Goal: Task Accomplishment & Management: Manage account settings

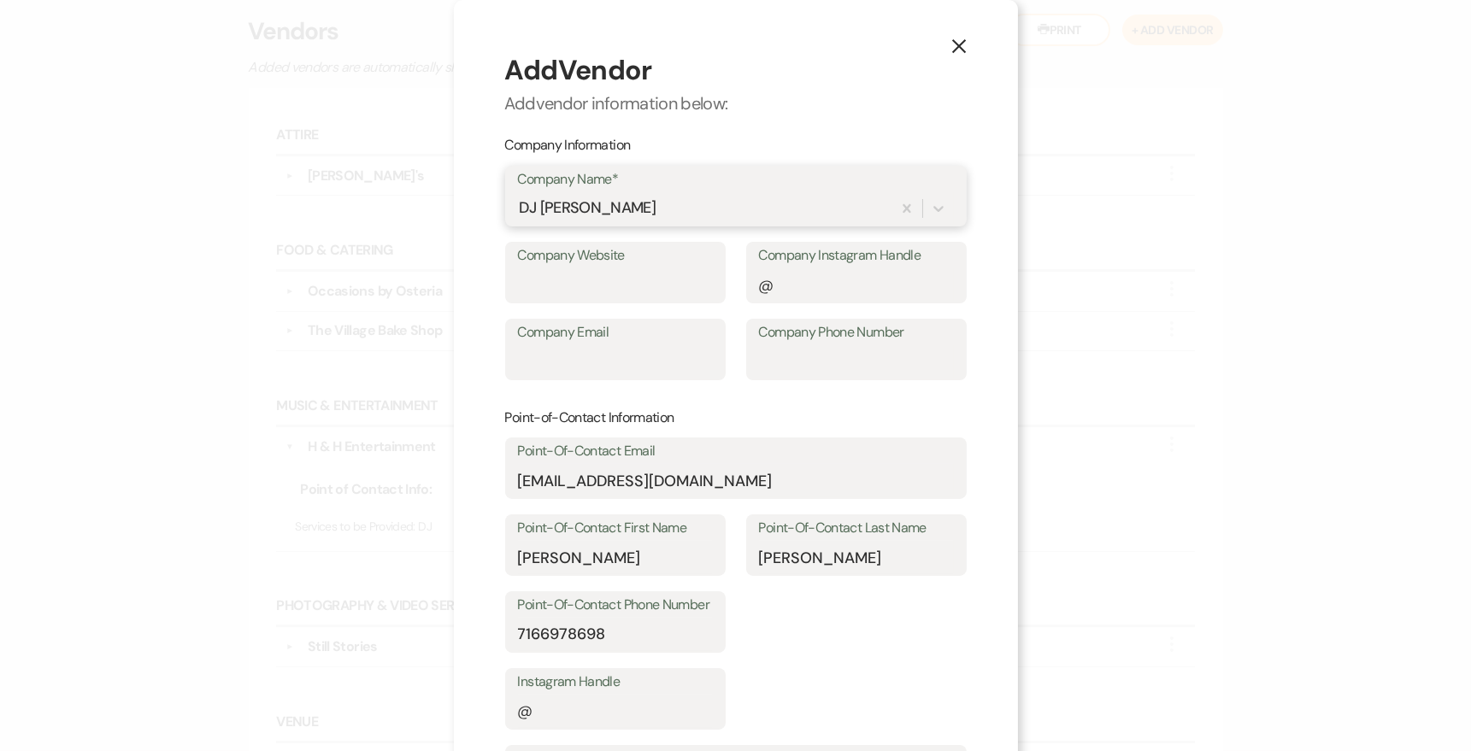
click at [713, 203] on div "DJ [PERSON_NAME]" at bounding box center [704, 209] width 373 height 30
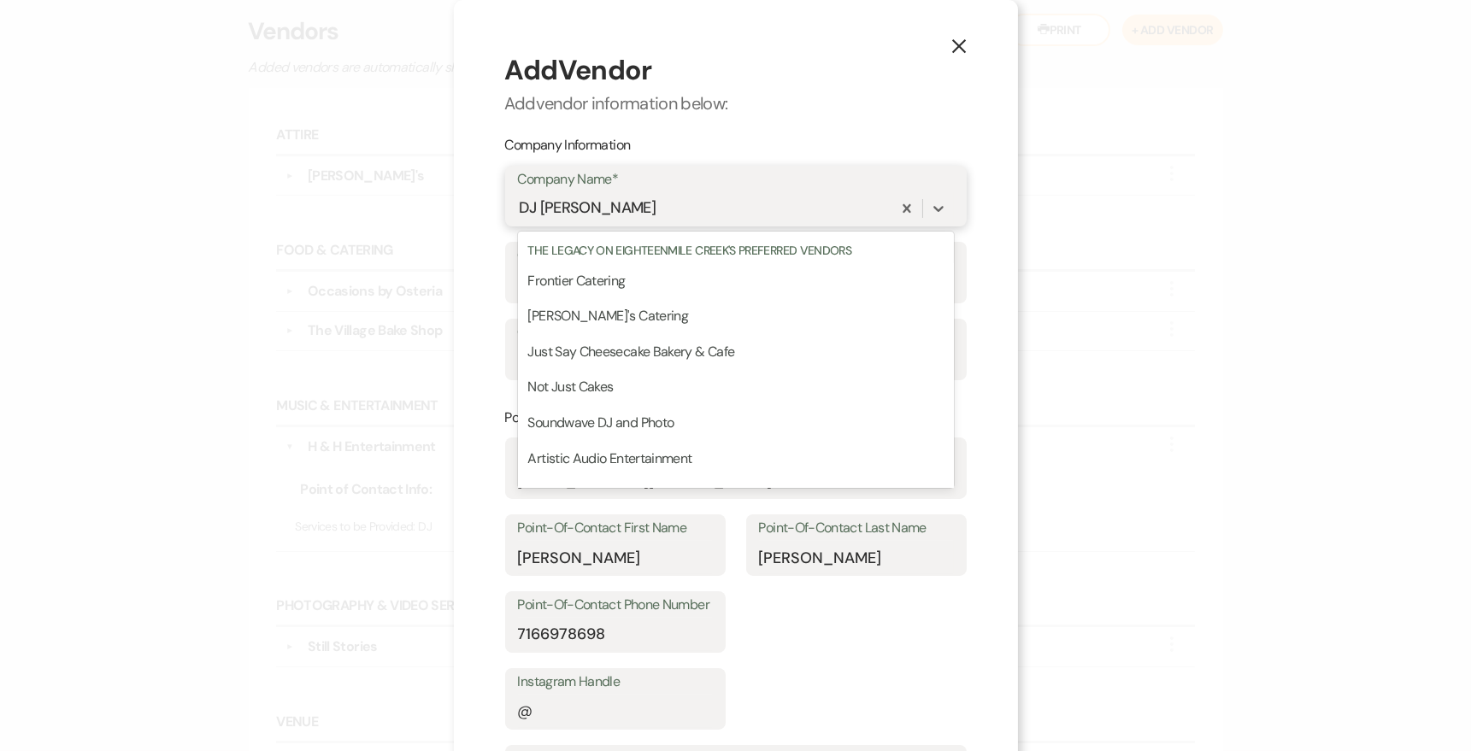
scroll to position [2346, 0]
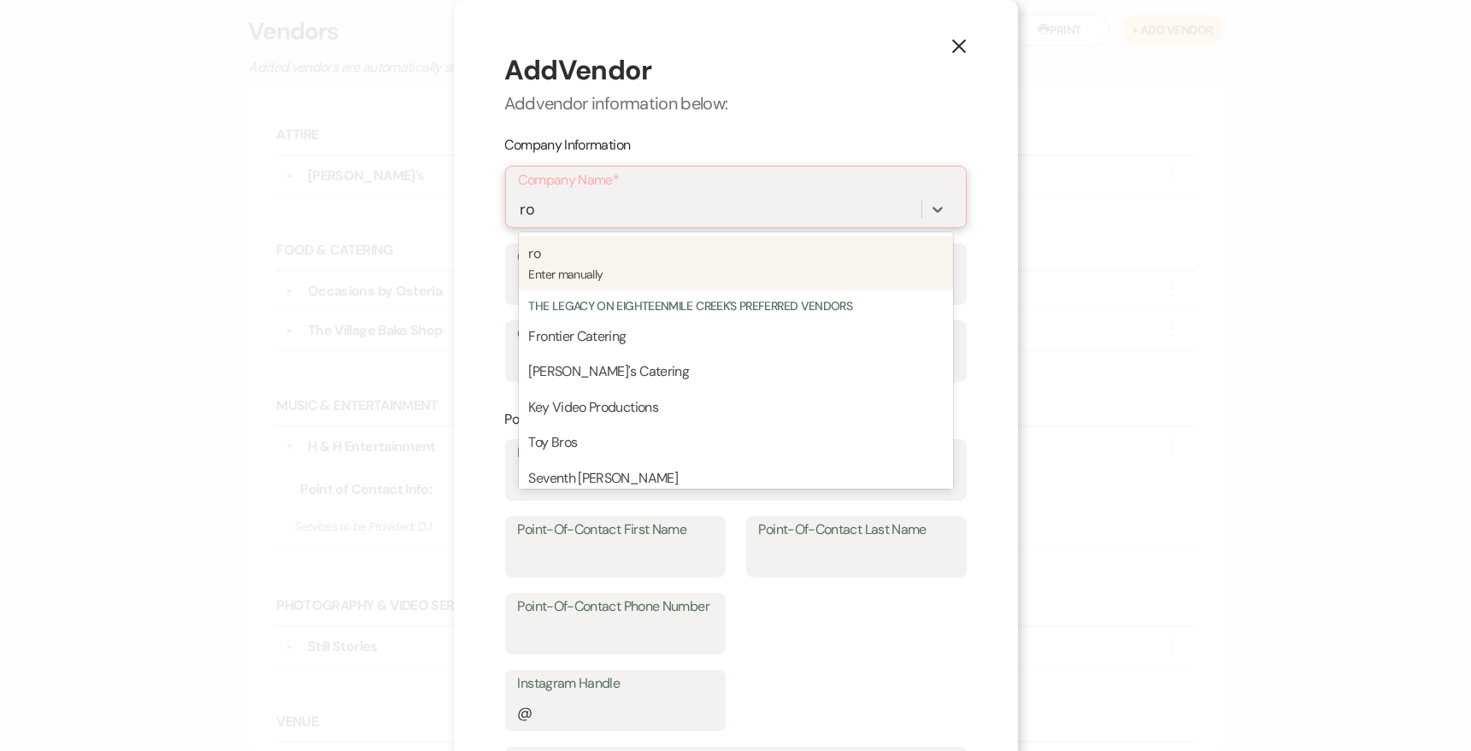
type input "r"
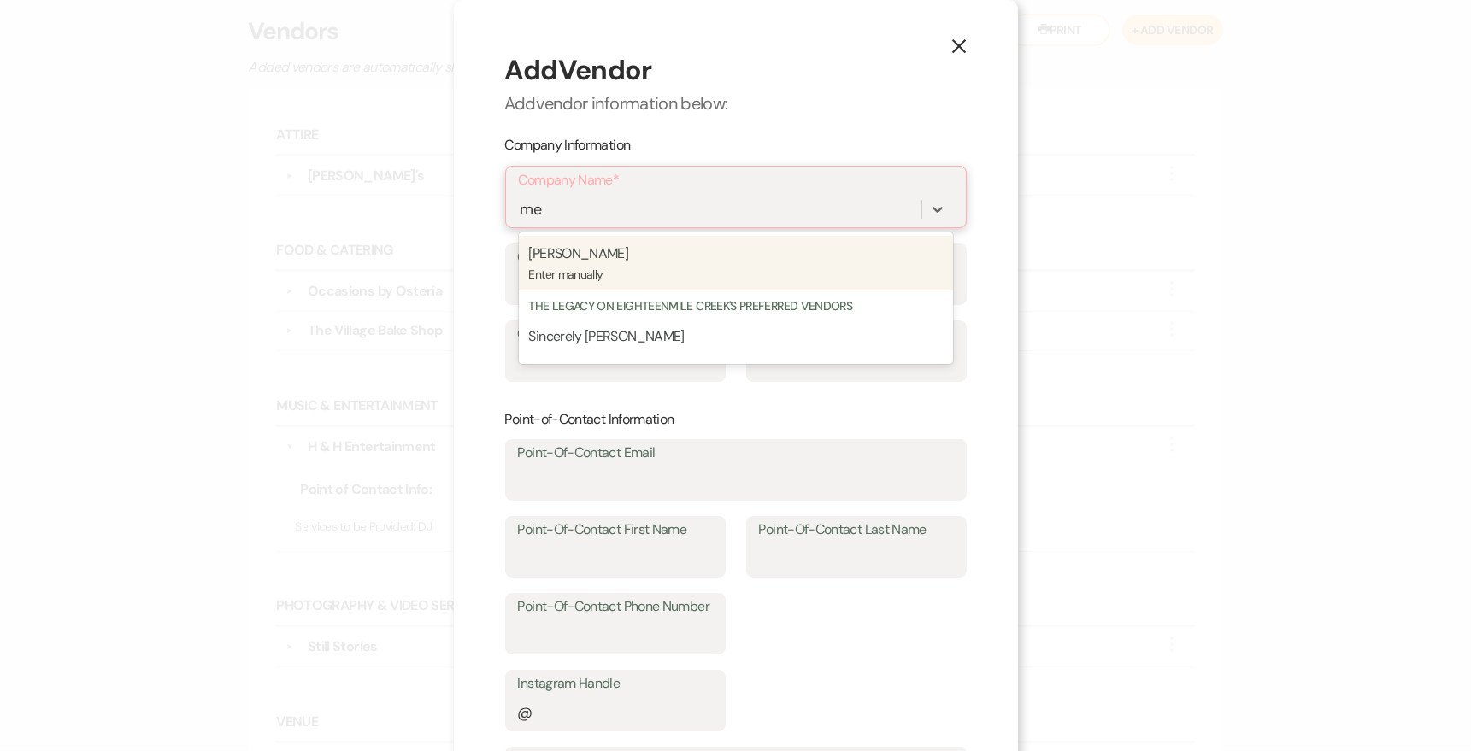
type input "m"
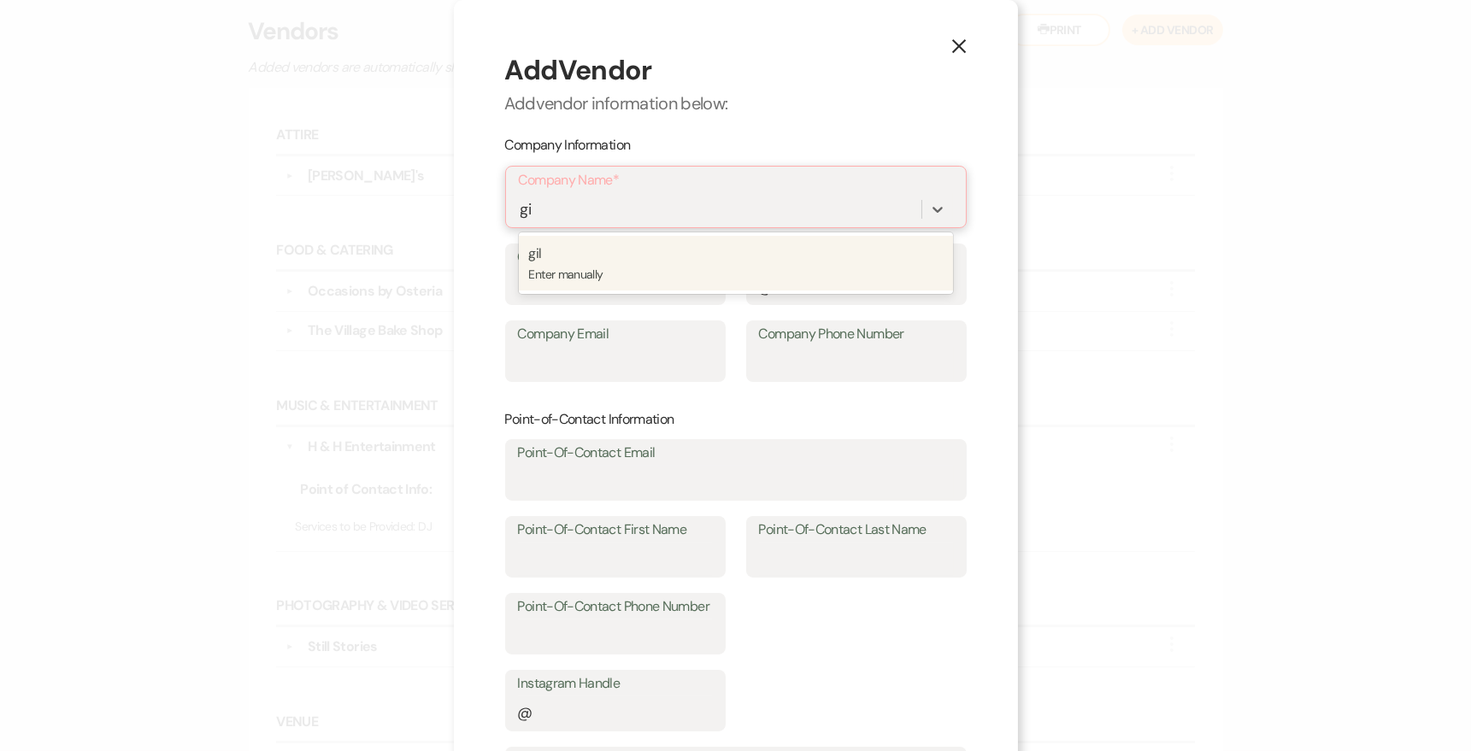
type input "g"
type input "l"
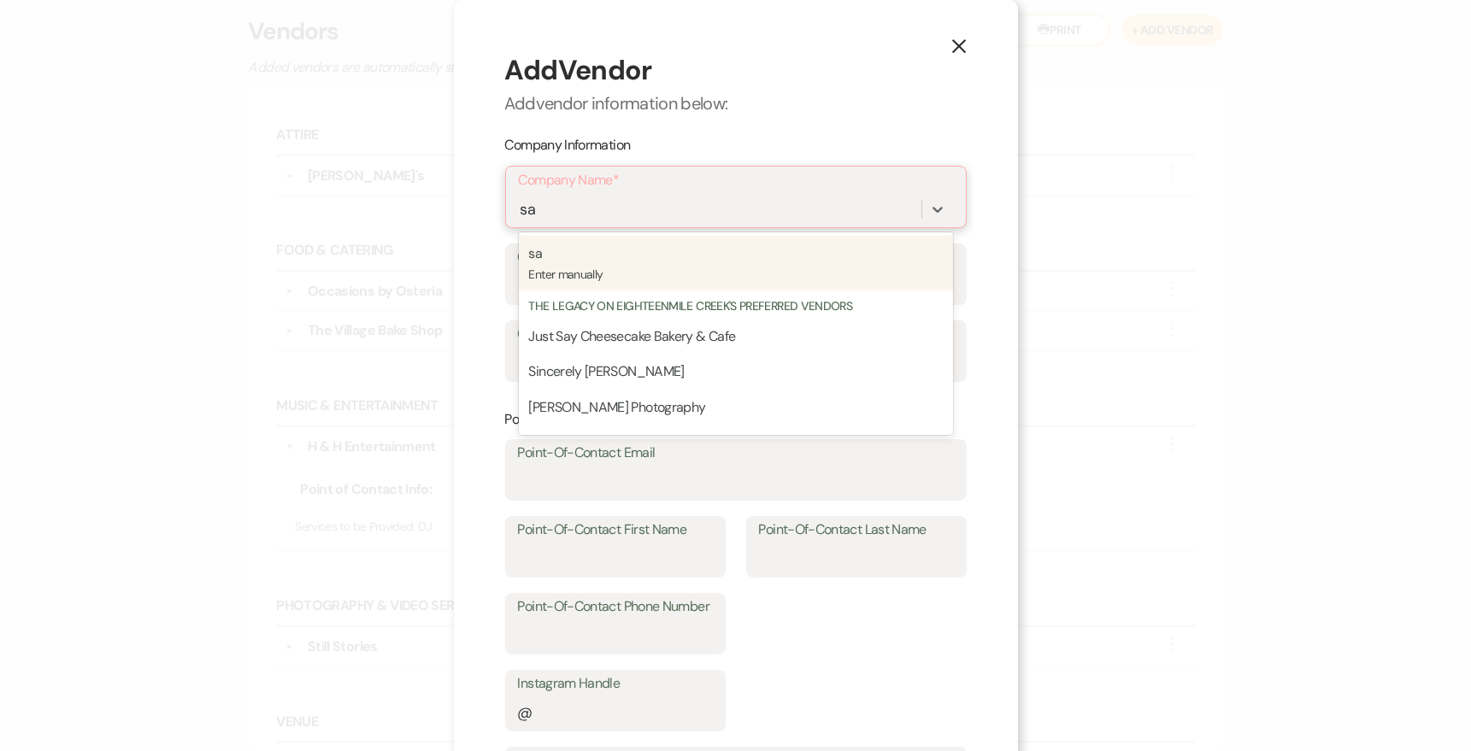
type input "s"
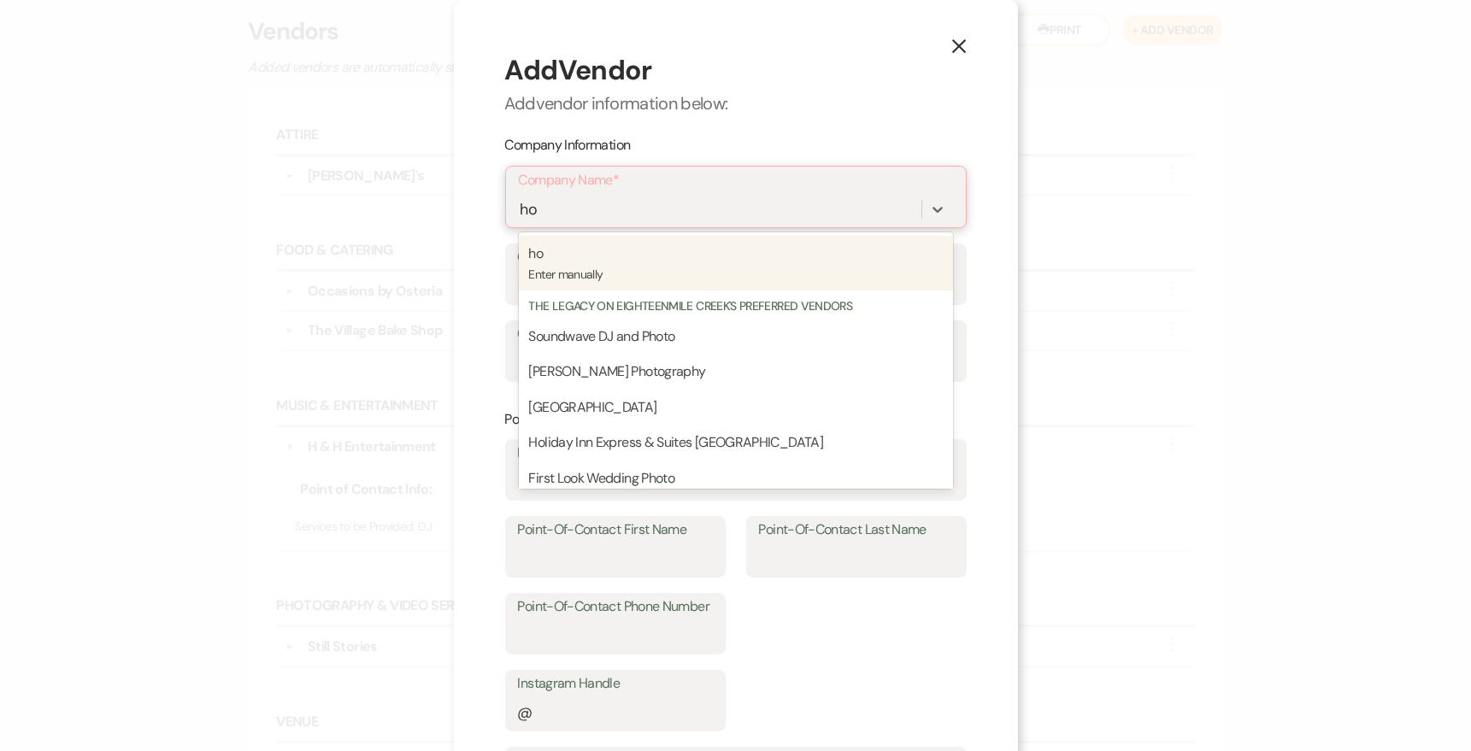
type input "hon"
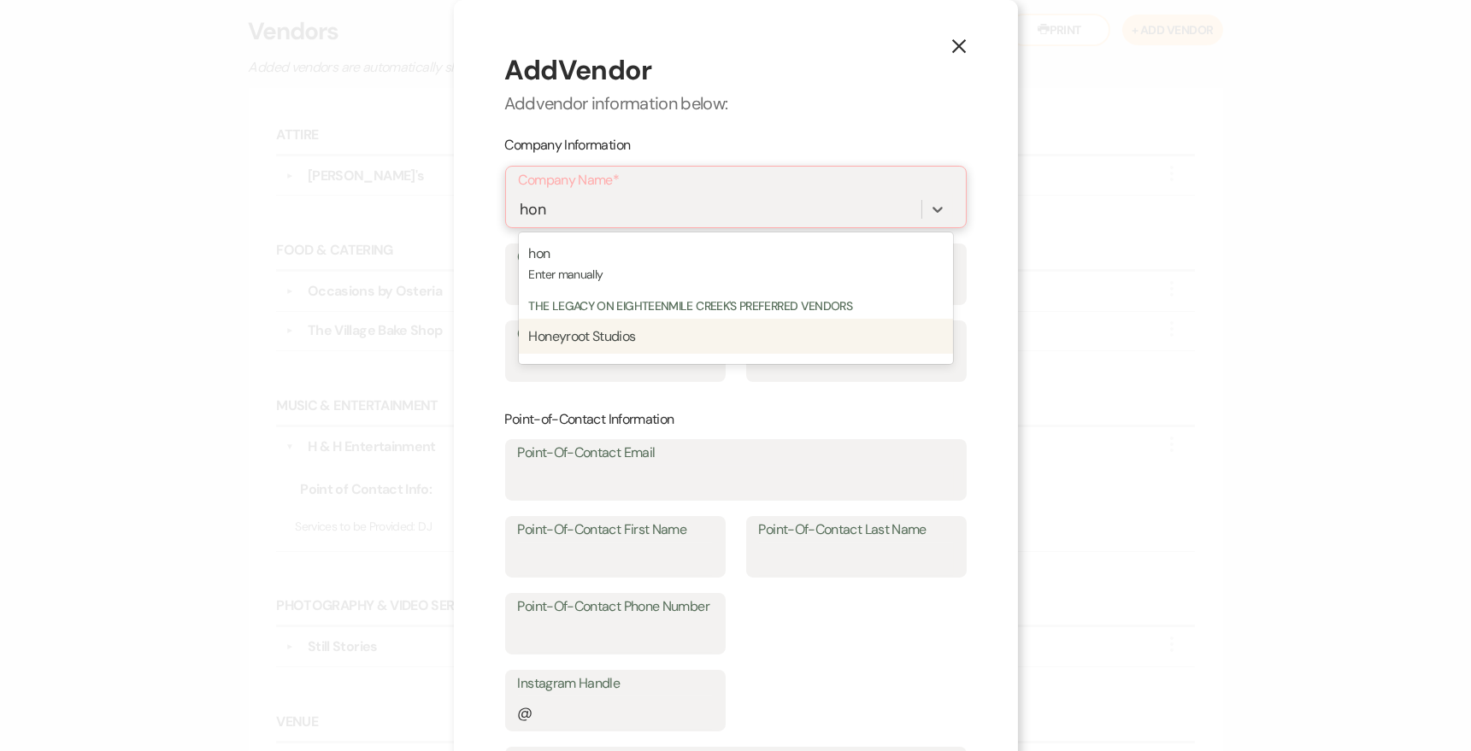
click at [776, 348] on div "Honeyroot Studios" at bounding box center [736, 337] width 434 height 36
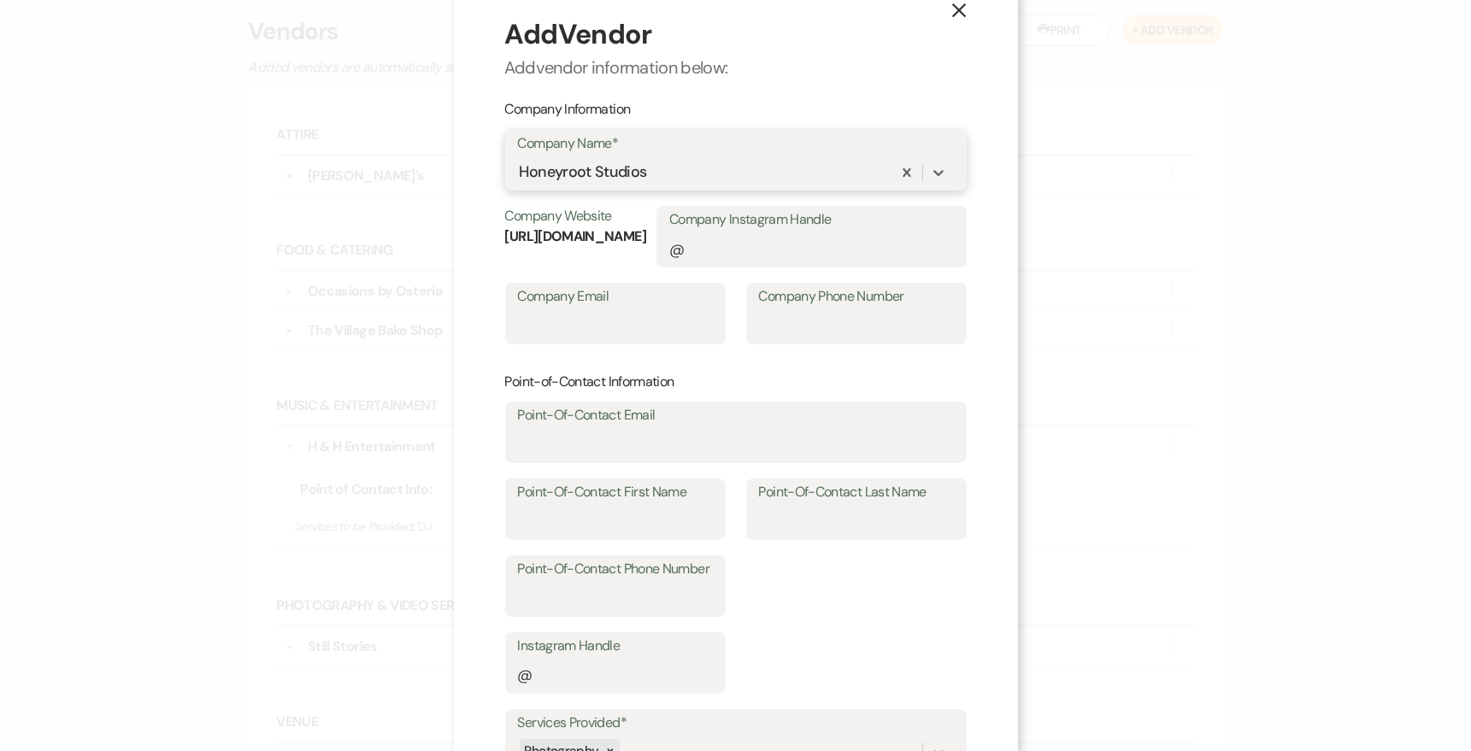
scroll to position [43, 0]
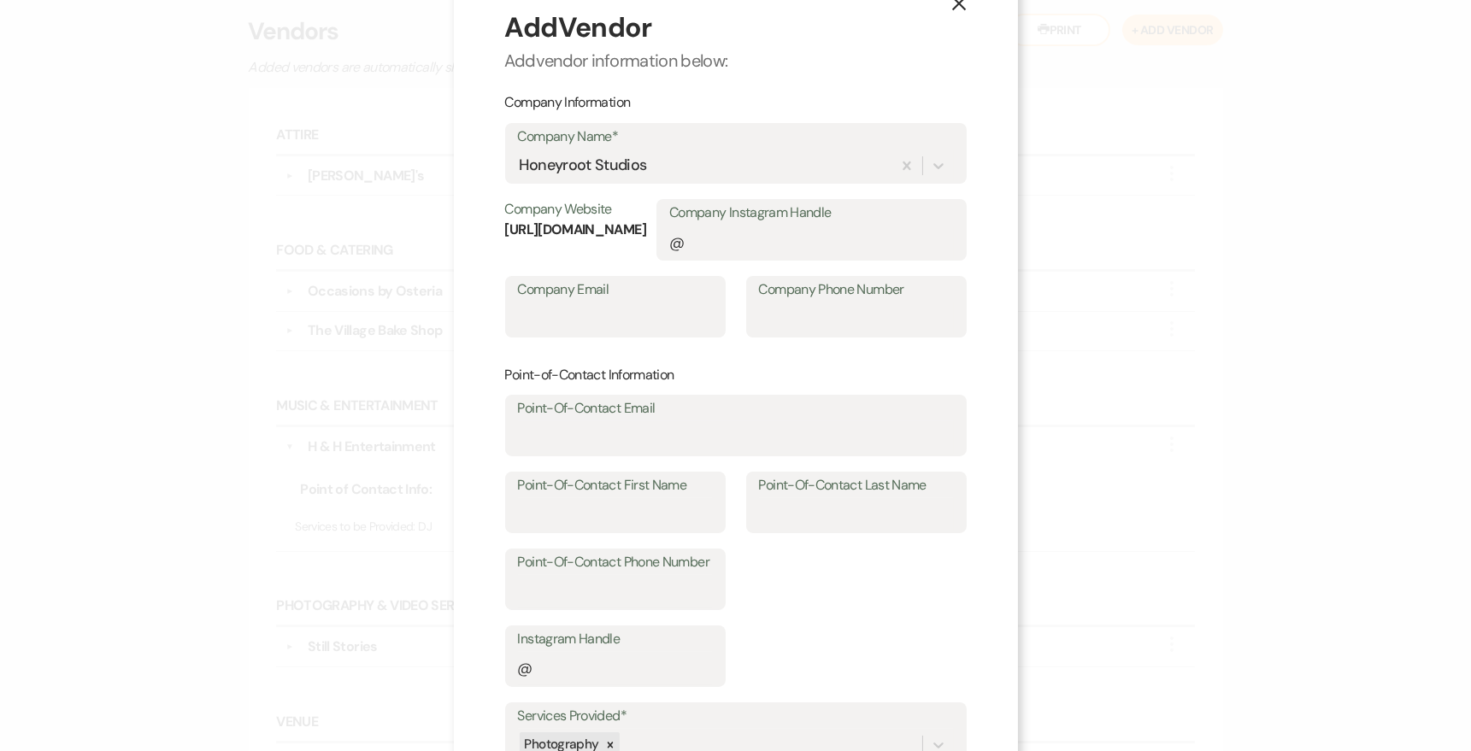
click at [646, 226] on strong "[URL][DOMAIN_NAME]" at bounding box center [575, 230] width 141 height 18
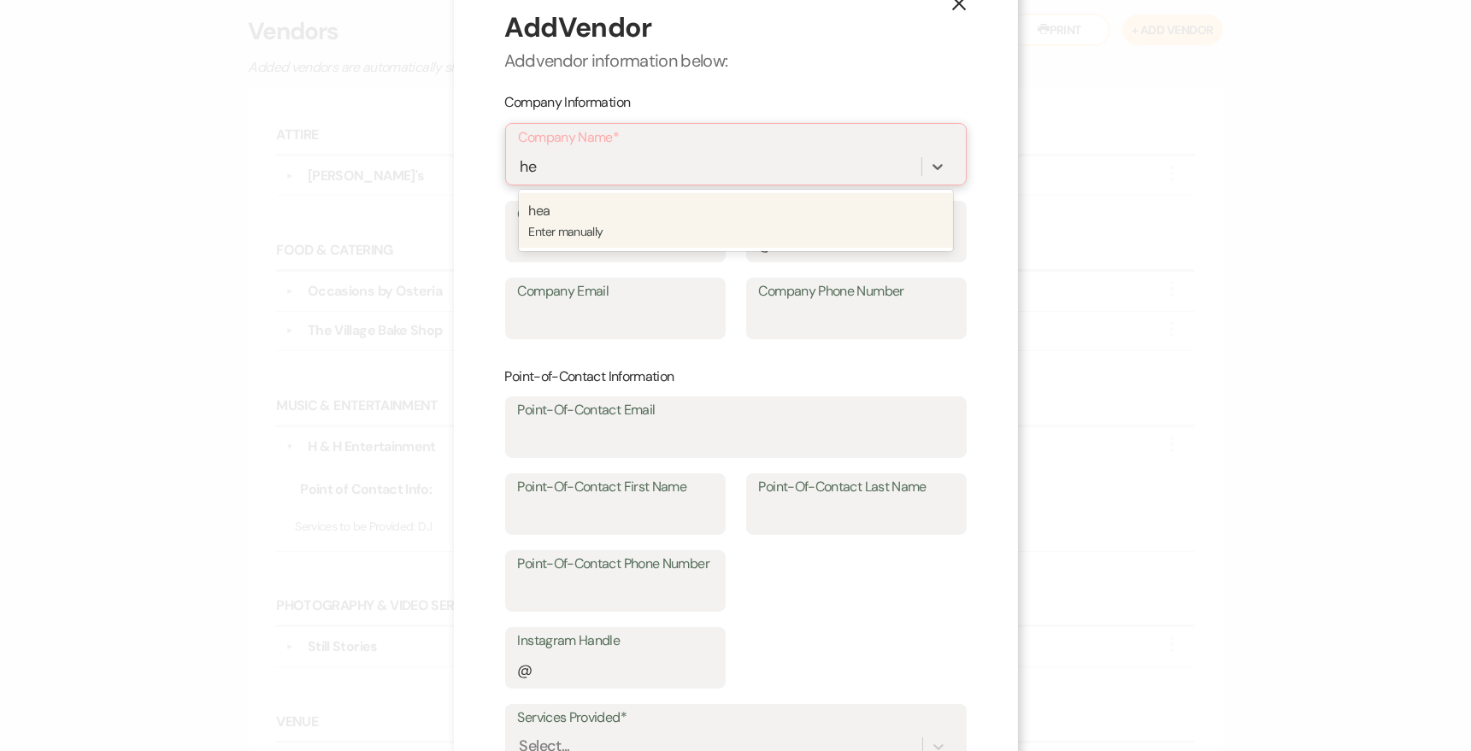
type input "h"
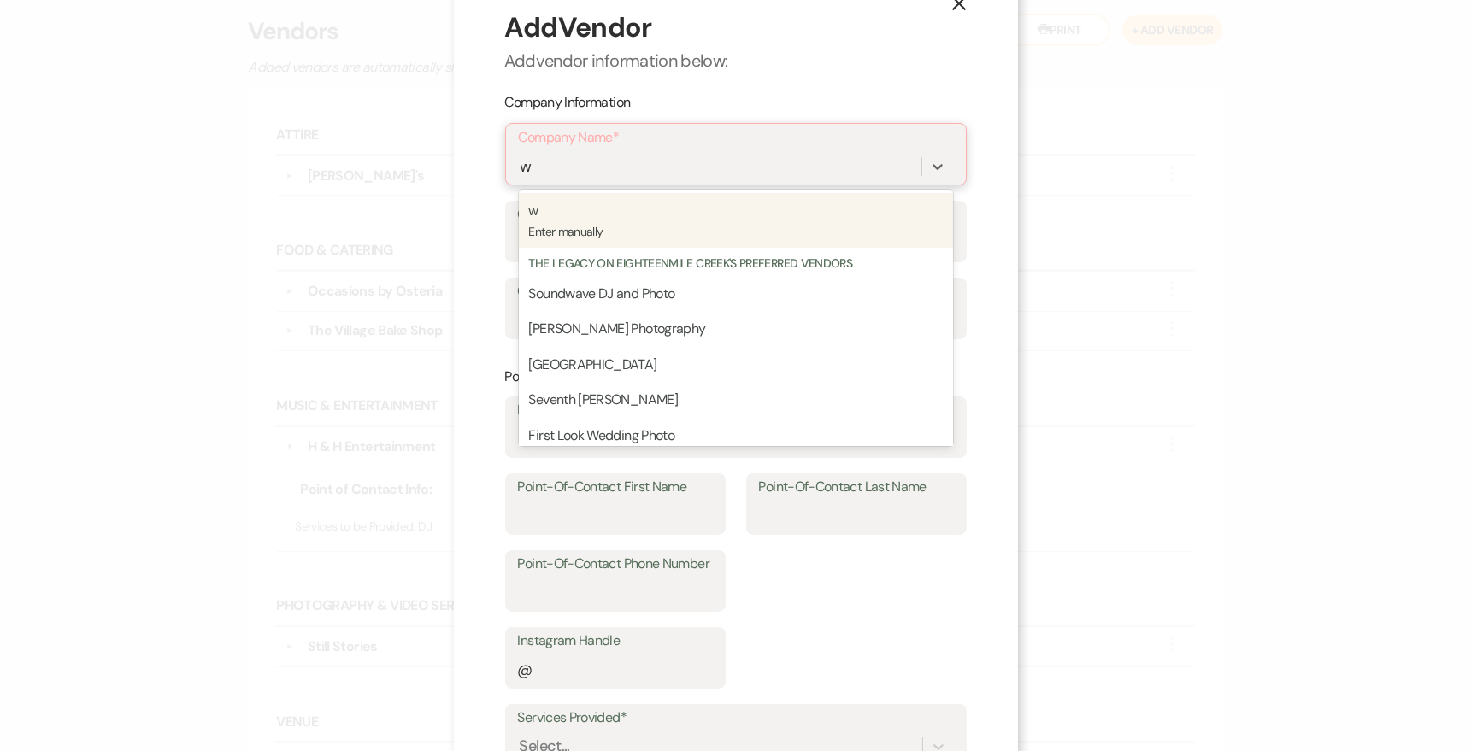
type input "wo"
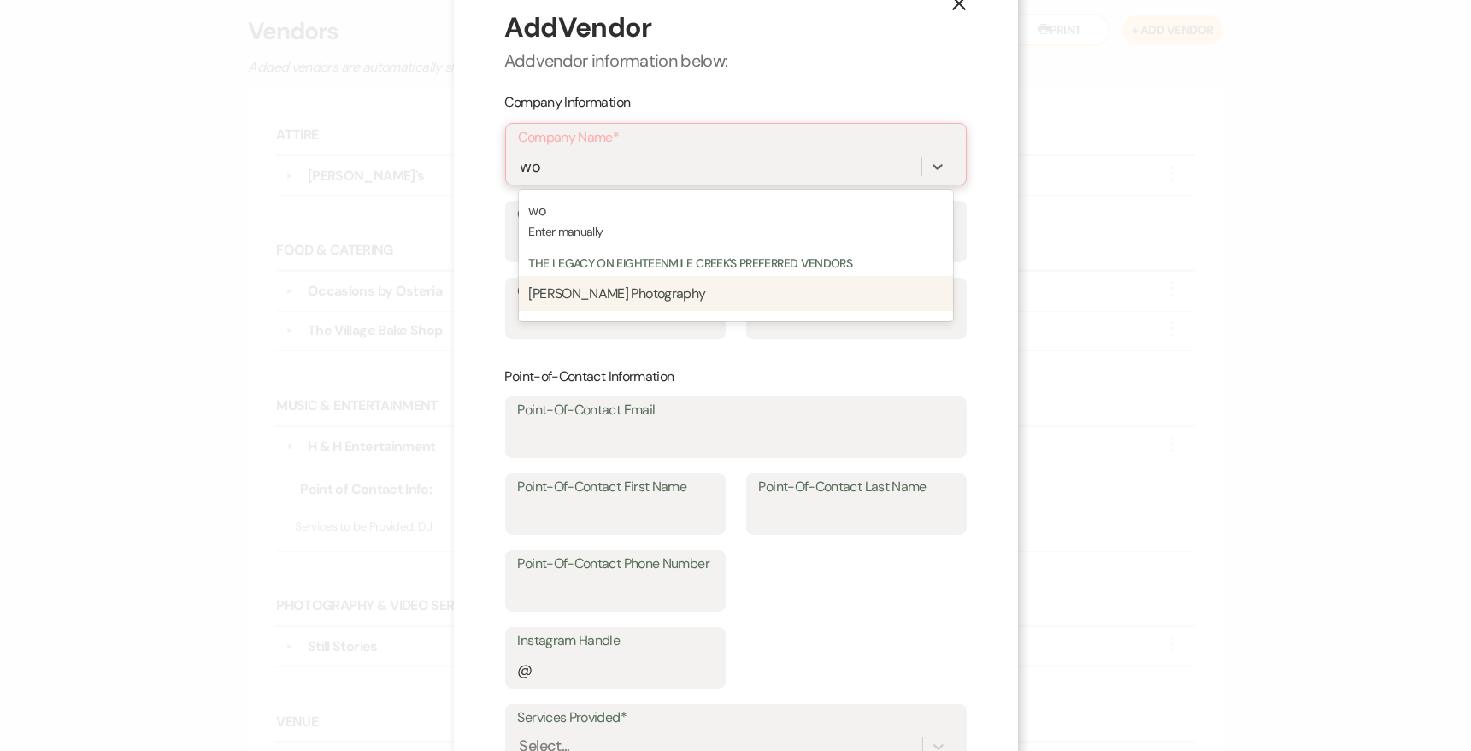
click at [642, 296] on span "[PERSON_NAME] Photography" at bounding box center [617, 294] width 177 height 18
type input "[EMAIL_ADDRESS][DOMAIN_NAME]"
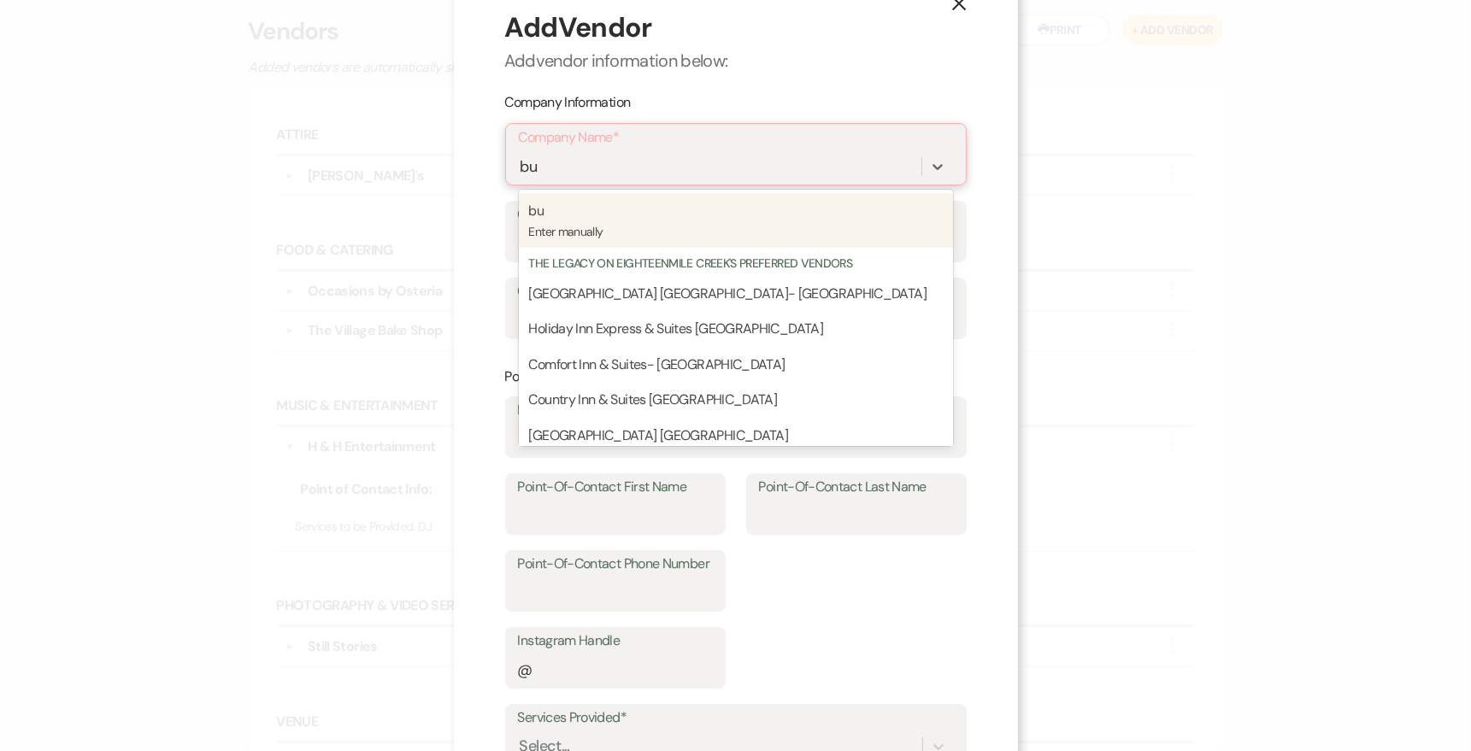
type input "b"
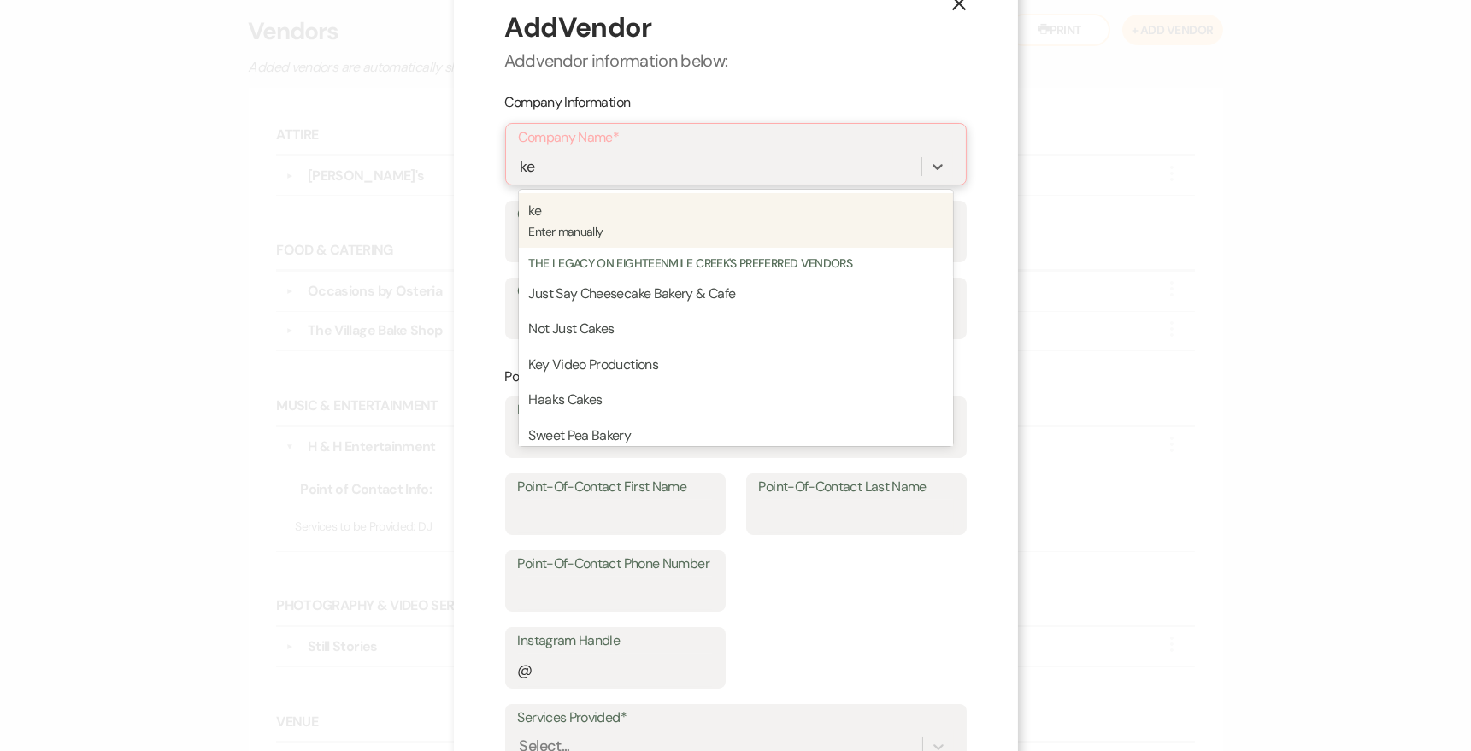
type input "k"
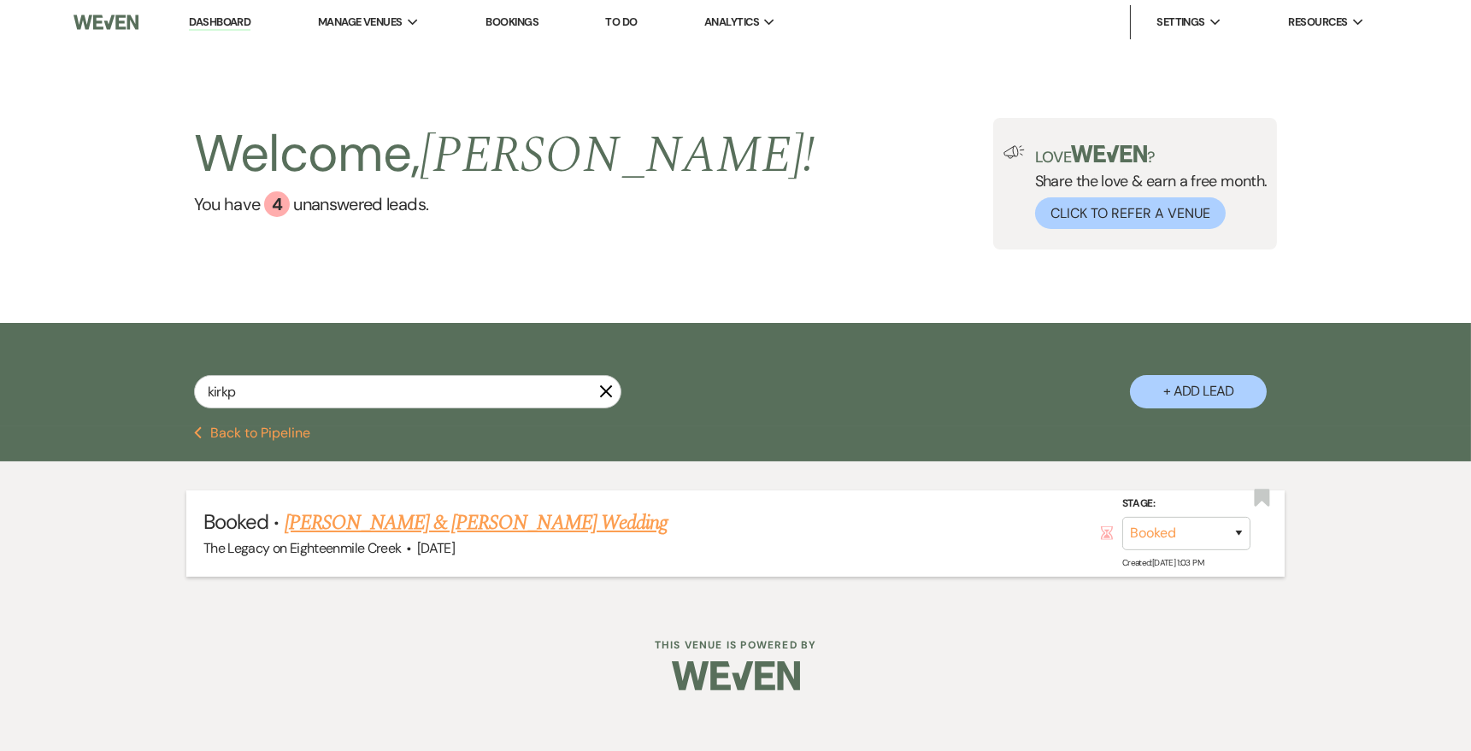
type input "kirkp"
click at [333, 524] on link "Jeffery Olson & Haley Kirkpatrick's Wedding" at bounding box center [476, 523] width 383 height 31
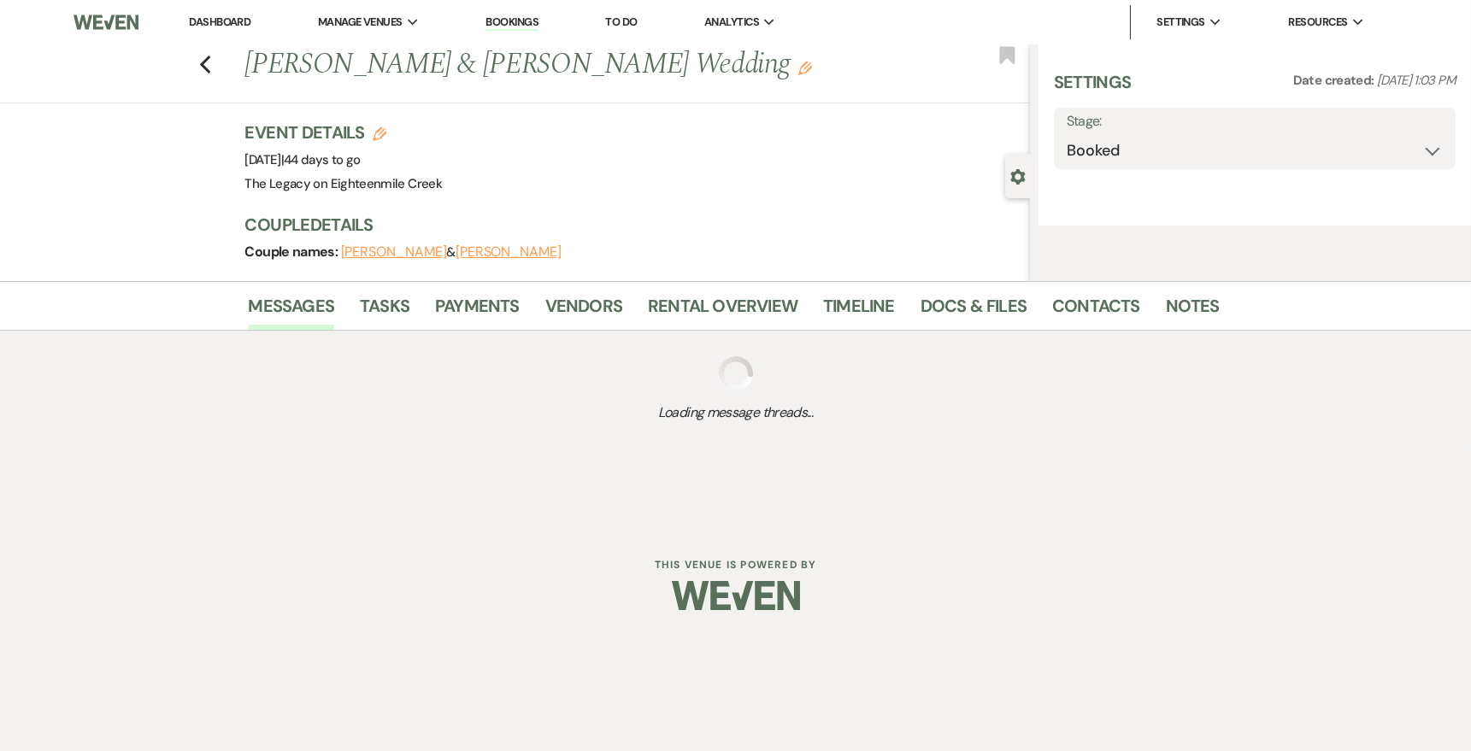
select select "12"
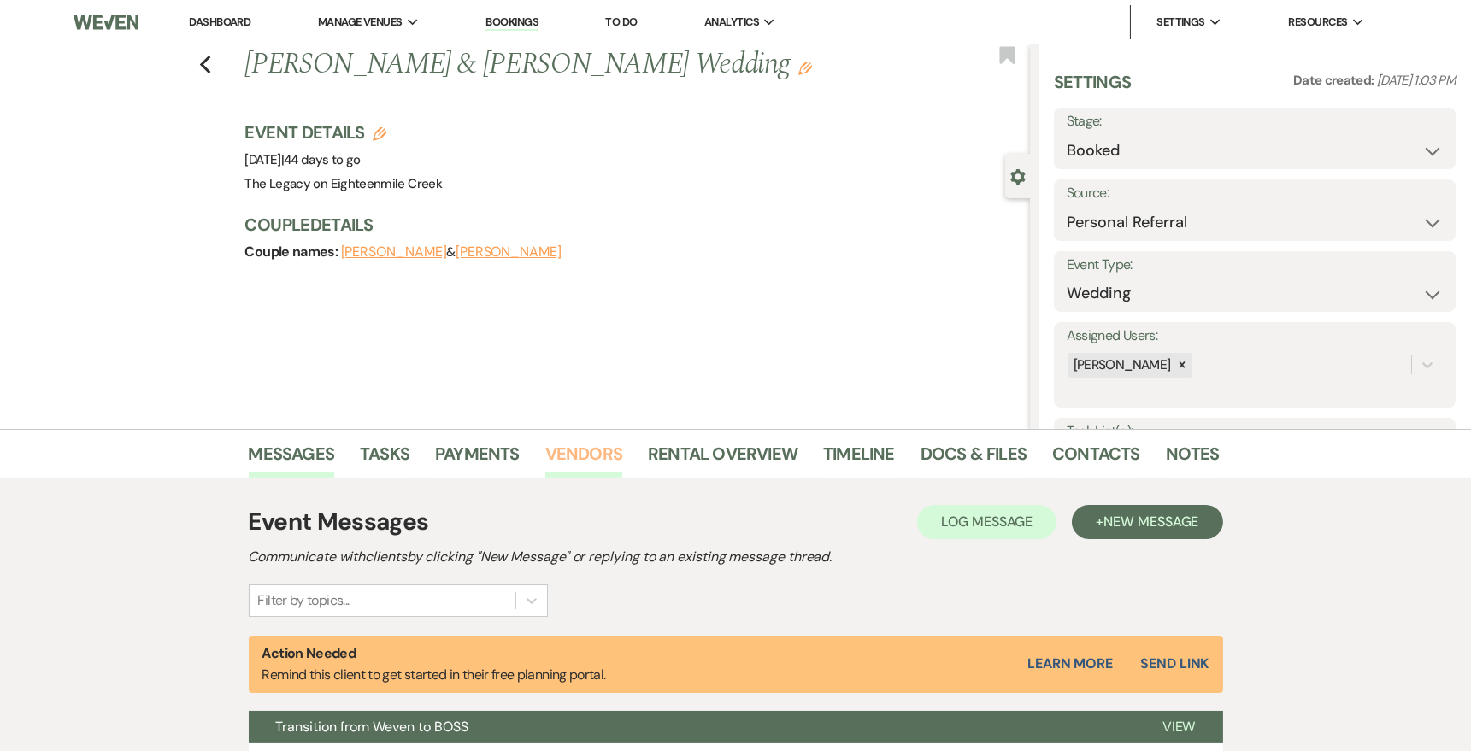
click at [548, 448] on link "Vendors" at bounding box center [583, 459] width 77 height 38
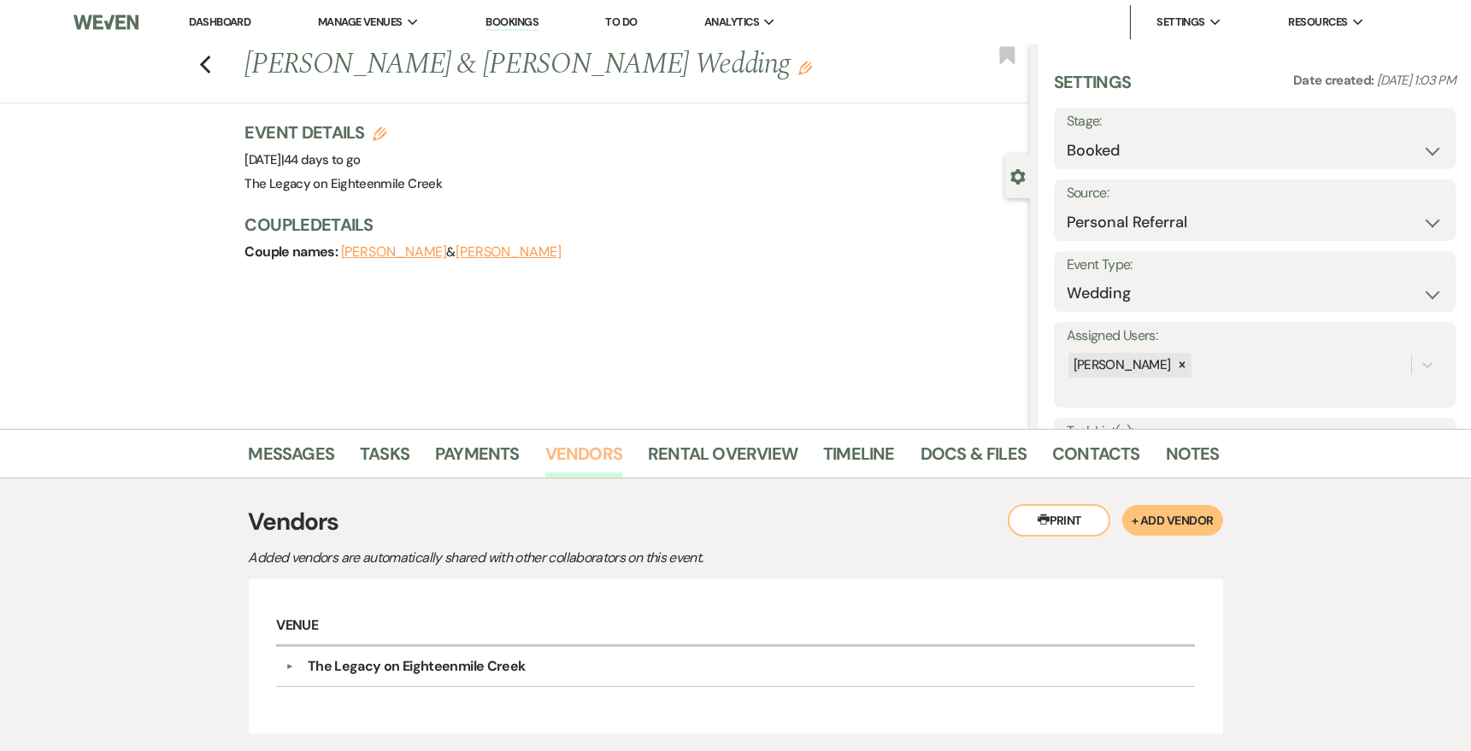
scroll to position [132, 0]
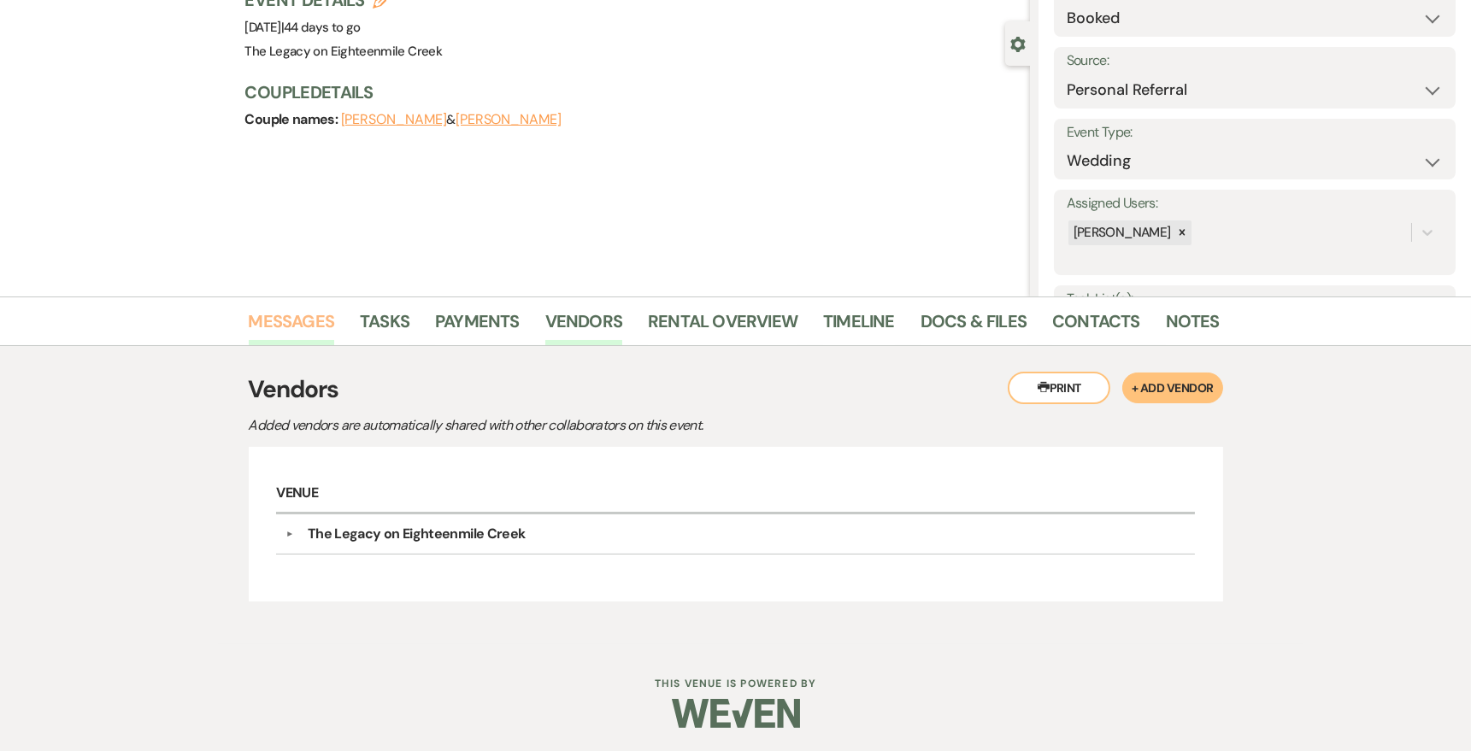
click at [309, 322] on link "Messages" at bounding box center [292, 327] width 86 height 38
